Goal: Entertainment & Leisure: Consume media (video, audio)

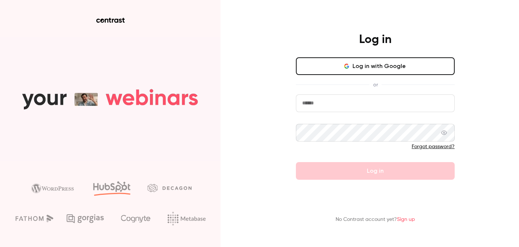
click at [396, 101] on input "email" at bounding box center [375, 103] width 159 height 18
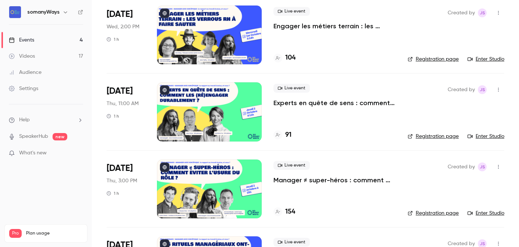
scroll to position [119, 0]
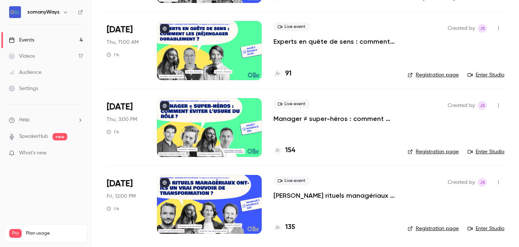
click at [31, 53] on div "Videos" at bounding box center [22, 56] width 26 height 7
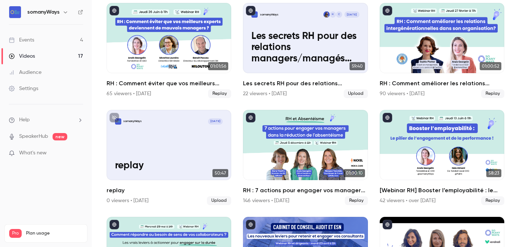
scroll to position [37, 0]
